Goal: Obtain resource: Obtain resource

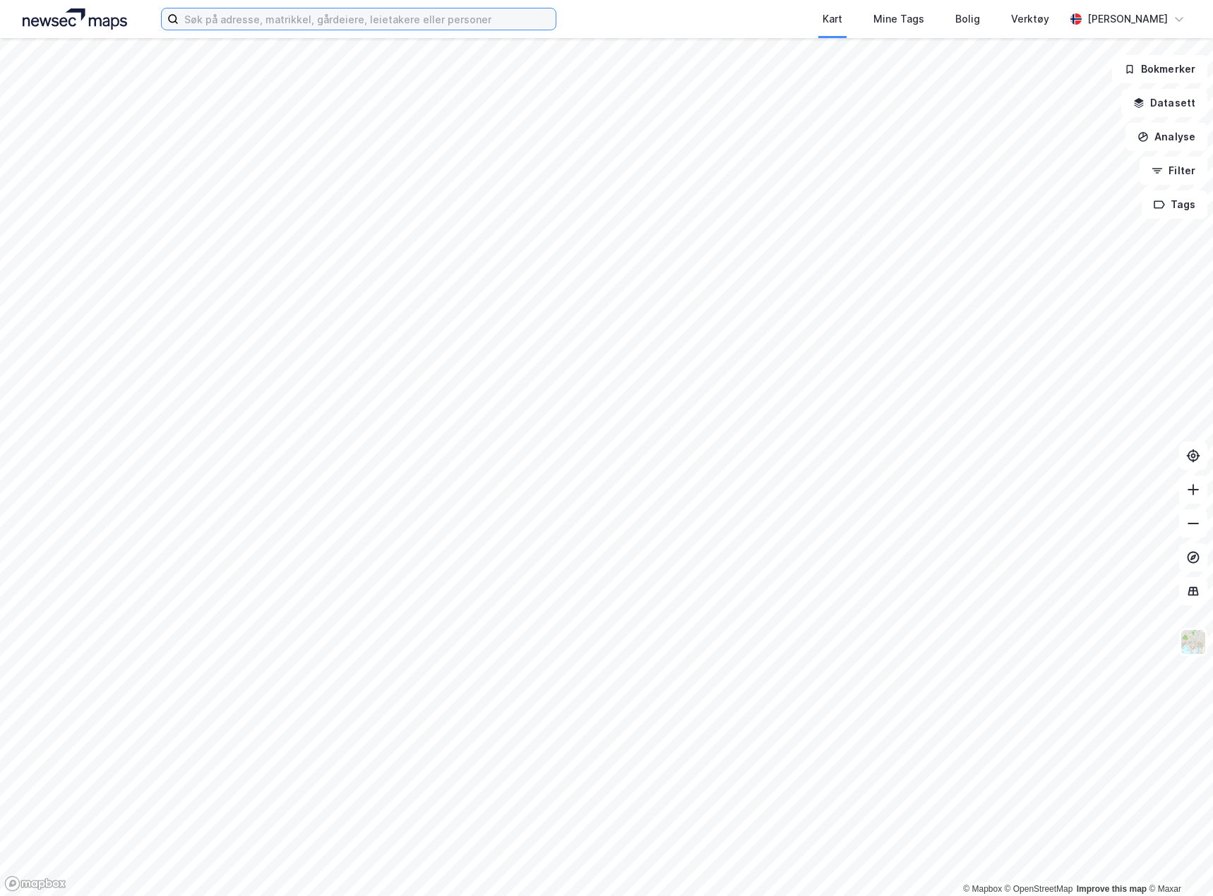
click at [350, 17] on input at bounding box center [367, 18] width 377 height 21
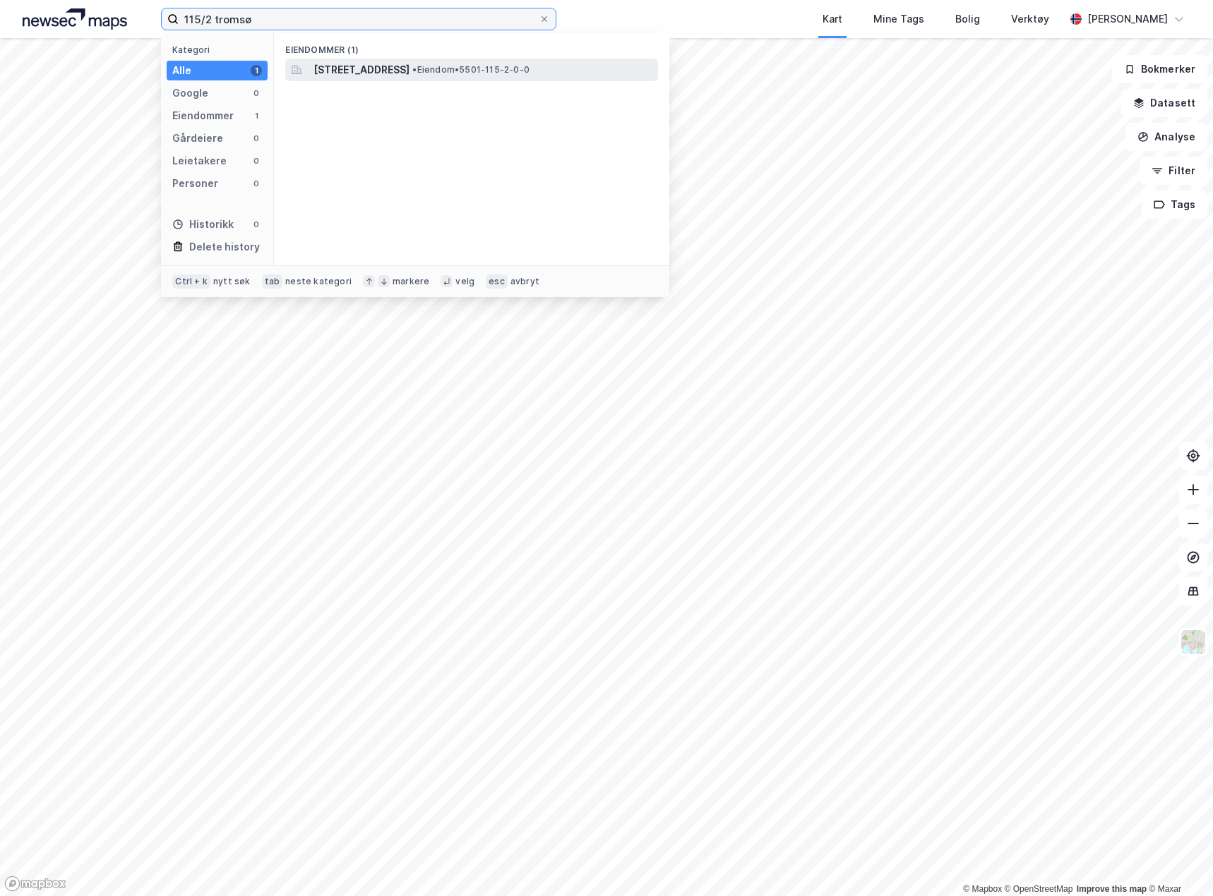
type input "115/2 tromsø"
click at [416, 70] on span "•" at bounding box center [414, 69] width 4 height 11
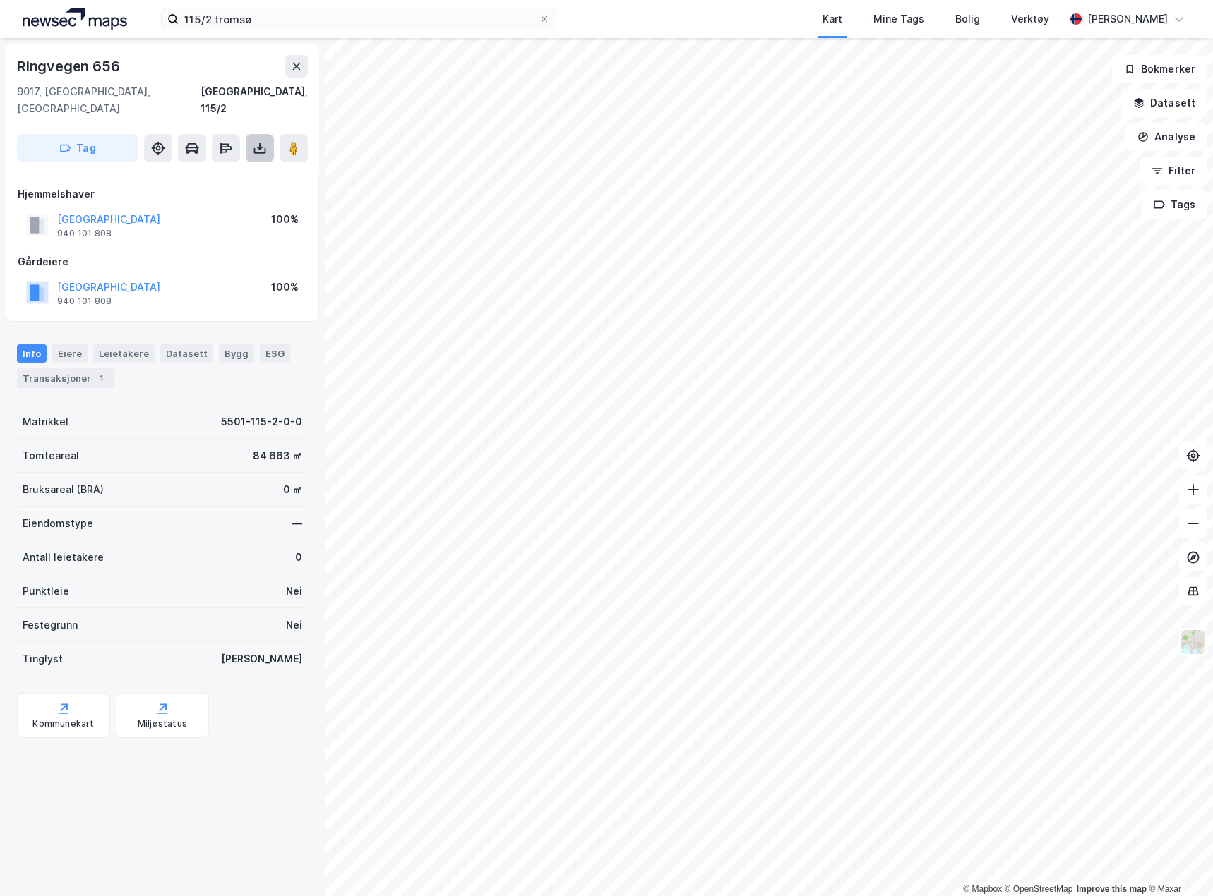
click at [256, 141] on icon at bounding box center [260, 148] width 14 height 14
click at [241, 165] on div "Last ned grunnbok" at bounding box center [199, 176] width 150 height 23
click at [210, 171] on div "Last ned grunnbok" at bounding box center [190, 176] width 82 height 11
click at [155, 83] on div "Ringvegen 656 9017, Tromsø, Troms Tromsø, 115/2" at bounding box center [162, 86] width 291 height 62
click at [158, 229] on div "Hjemmelshaver TROMSØ KOMMUNE 940 101 808 100% Gårdeiere TROMSØ KOMMUNE 940 101 …" at bounding box center [162, 248] width 289 height 124
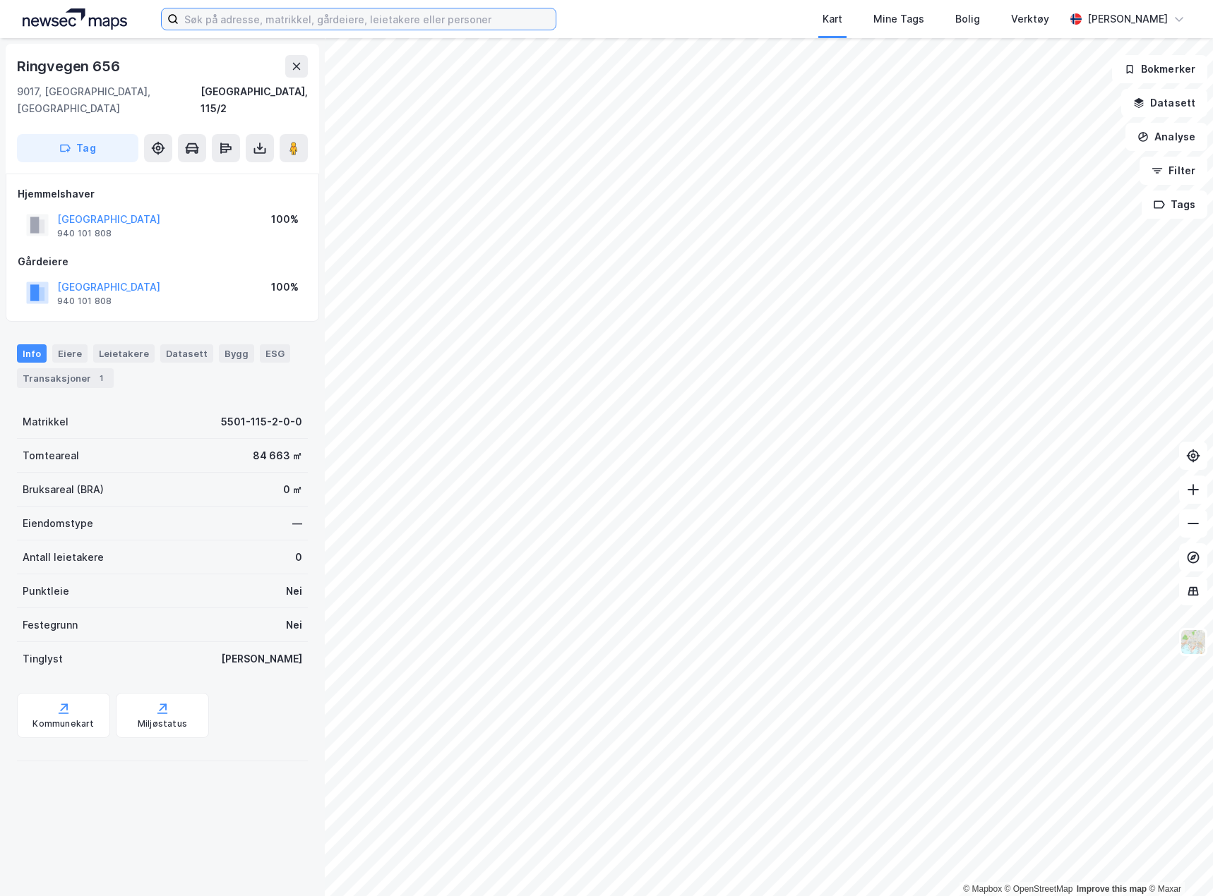
click at [433, 18] on input at bounding box center [367, 18] width 377 height 21
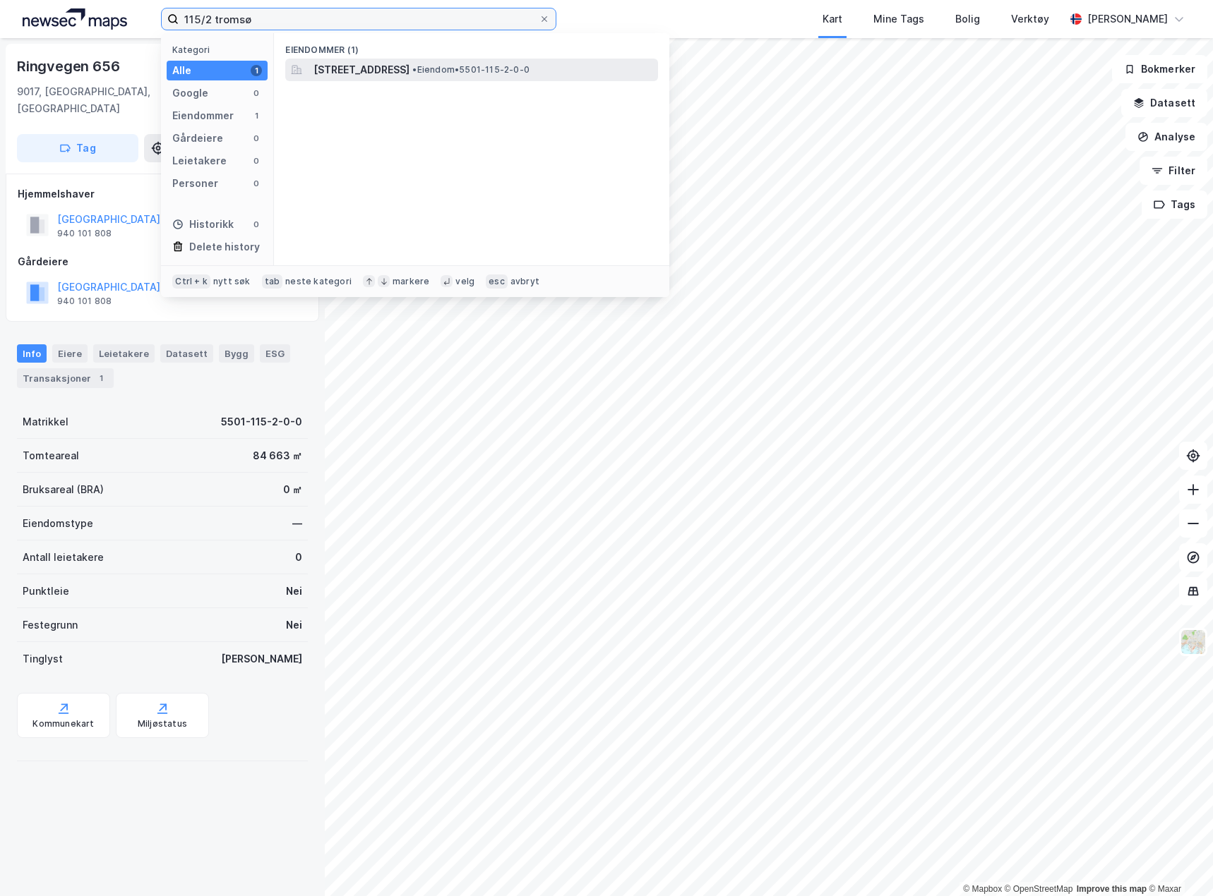
type input "115/2 tromsø"
click at [484, 79] on div "[STREET_ADDRESS] • Eiendom • 5501-115-2-0-0" at bounding box center [471, 70] width 373 height 23
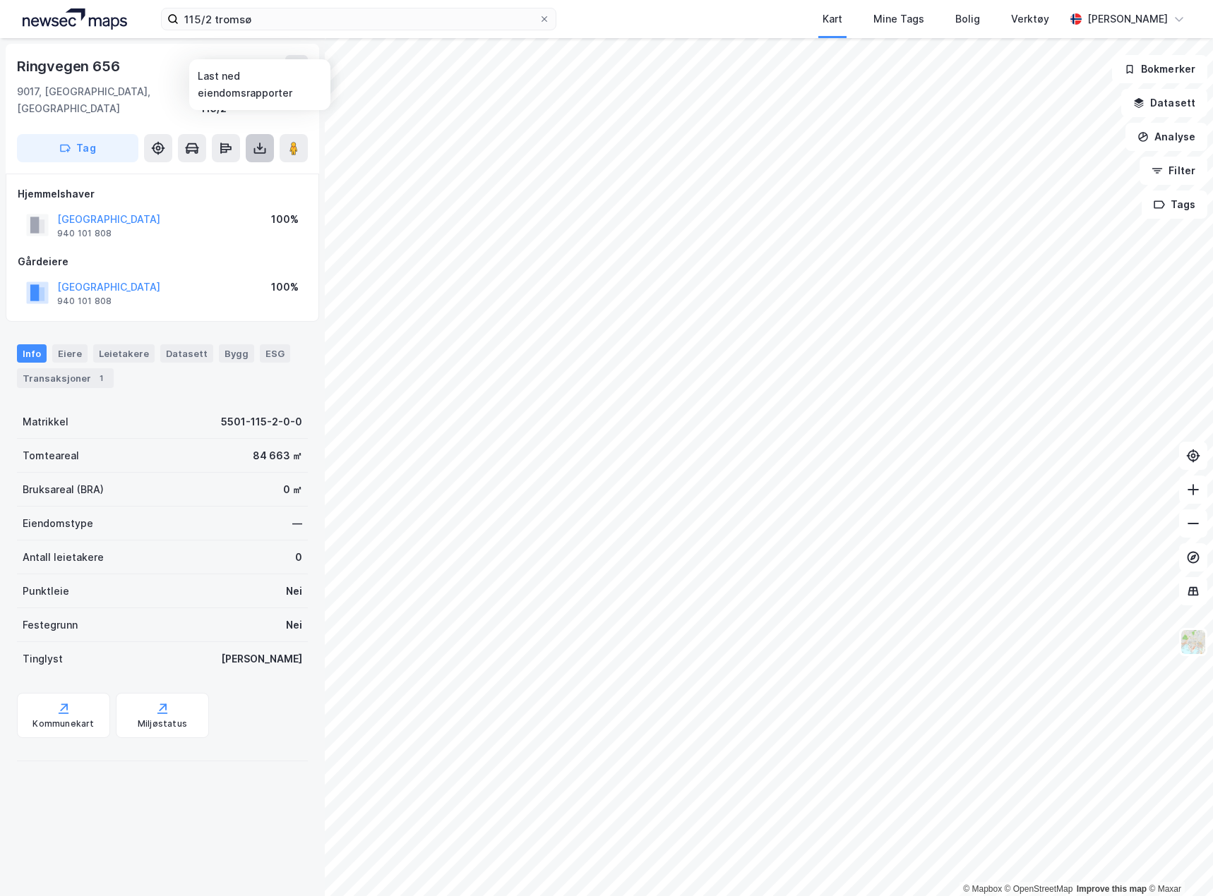
click at [249, 136] on button at bounding box center [260, 148] width 28 height 28
click at [229, 171] on div "Last ned grunnbok" at bounding box center [190, 176] width 82 height 11
